Goal: Task Accomplishment & Management: Use online tool/utility

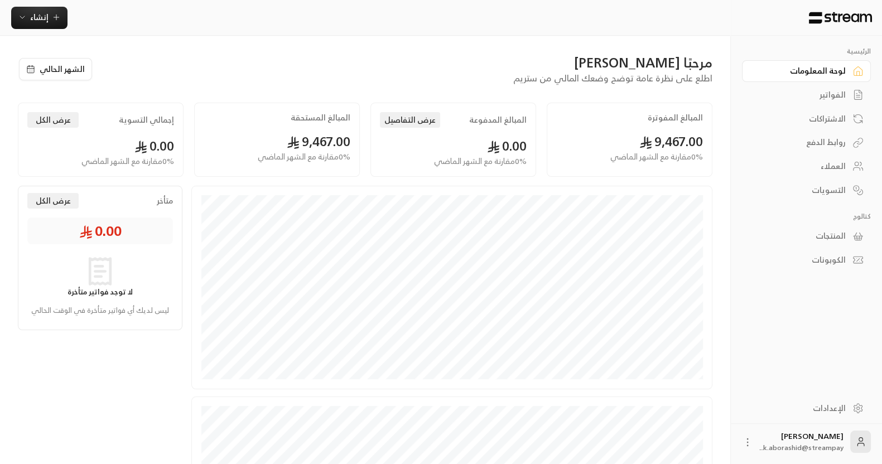
scroll to position [209, 0]
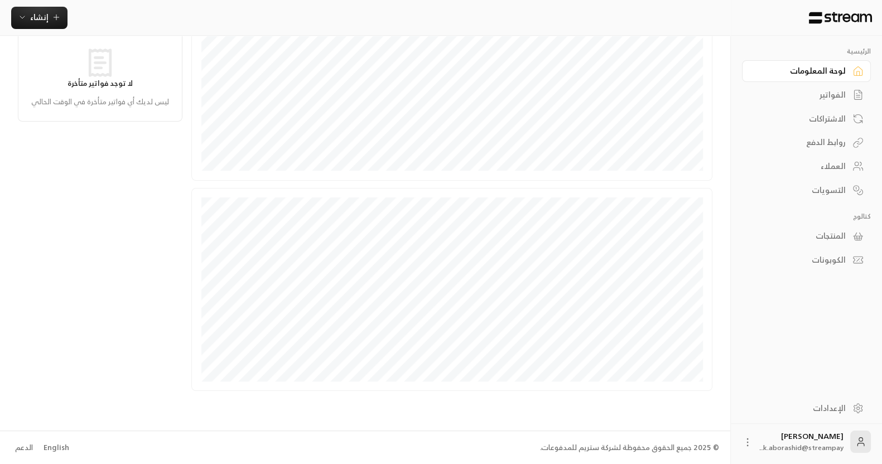
click at [59, 443] on div "English" at bounding box center [57, 447] width 26 height 11
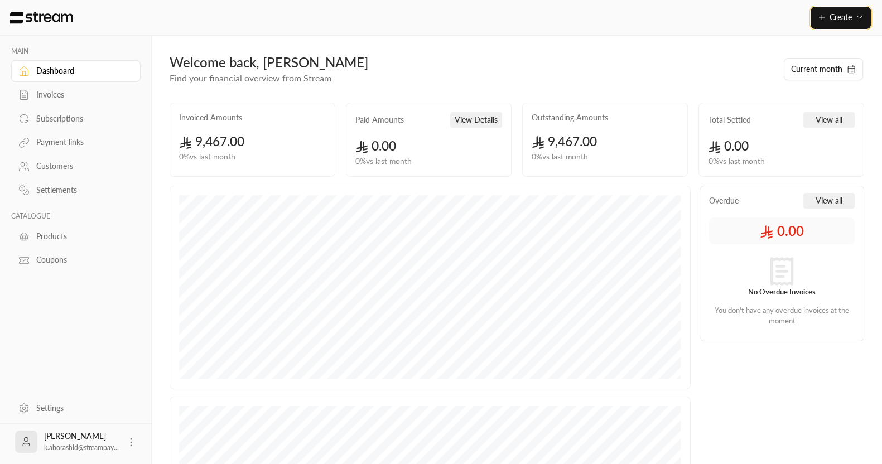
click at [818, 7] on button "Create" at bounding box center [841, 18] width 60 height 22
